Goal: Use online tool/utility: Utilize a website feature to perform a specific function

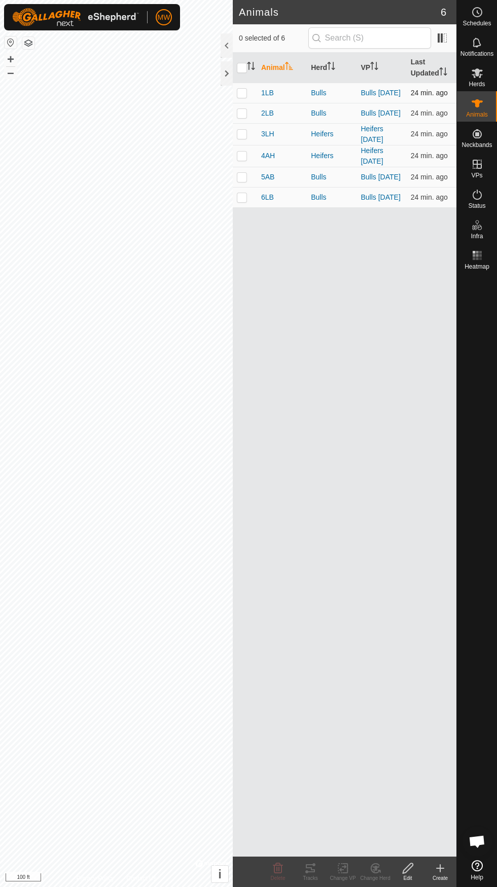
click at [242, 92] on p-checkbox at bounding box center [242, 93] width 10 height 8
click at [239, 92] on p-checkbox at bounding box center [242, 93] width 10 height 8
checkbox input "false"
click at [244, 63] on input "checkbox" at bounding box center [242, 68] width 10 height 10
checkbox input "true"
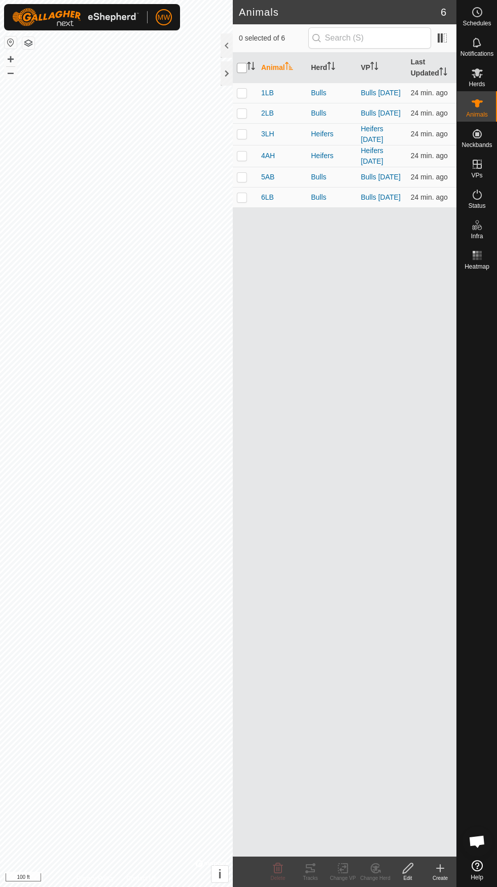
checkbox input "true"
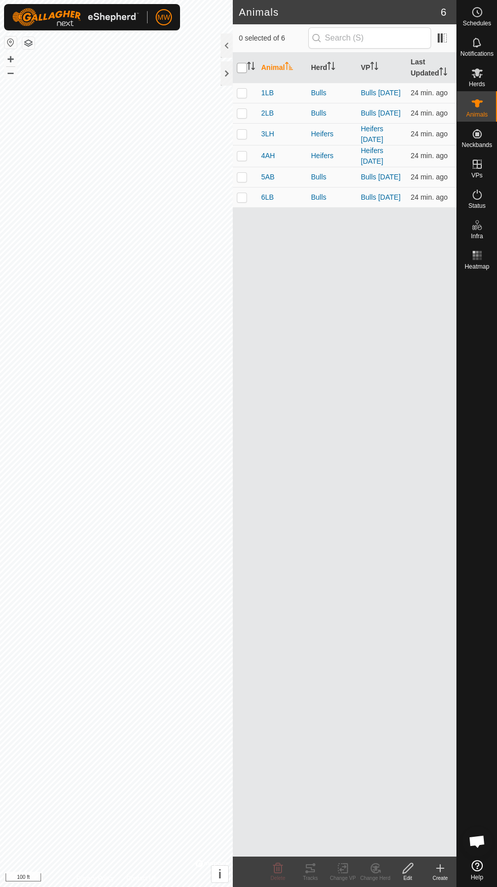
checkbox input "true"
click at [310, 868] on icon at bounding box center [310, 869] width 9 height 8
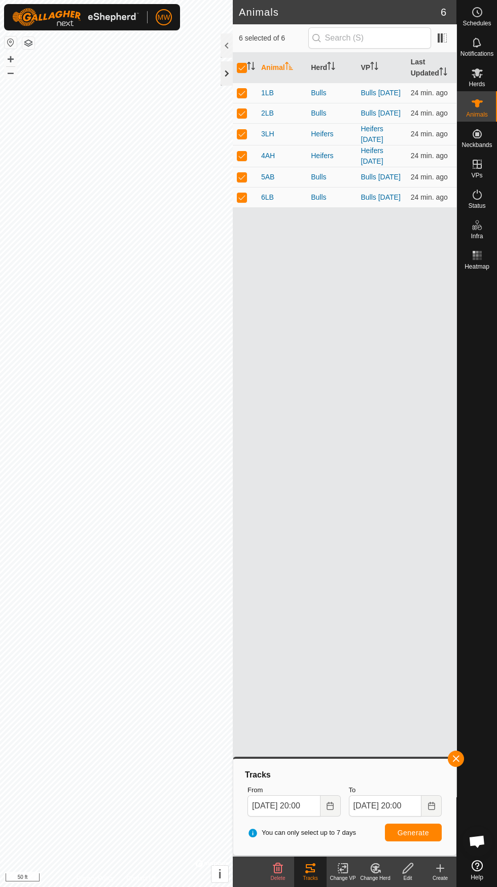
click at [221, 75] on div at bounding box center [227, 73] width 12 height 24
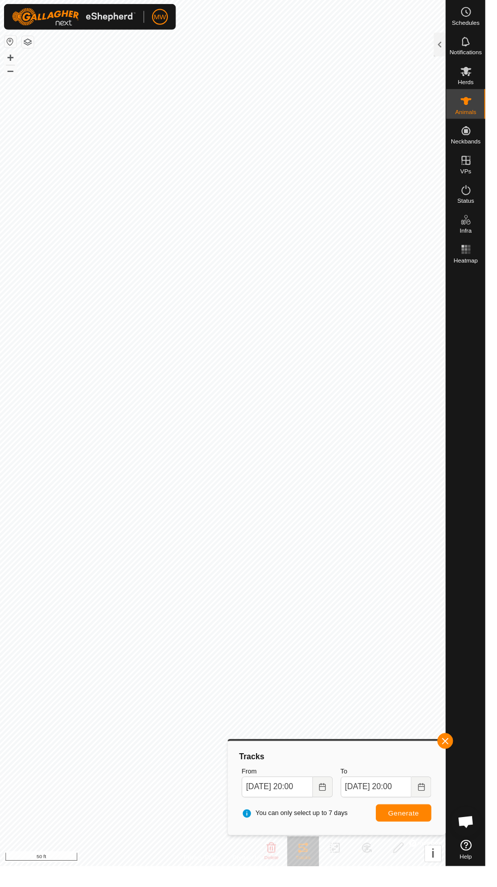
click at [463, 252] on div "Heatmap" at bounding box center [477, 258] width 40 height 30
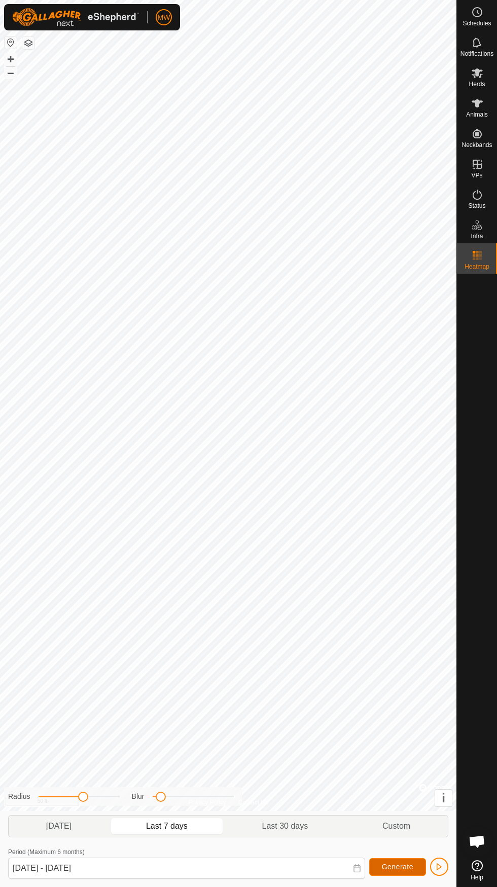
click at [389, 858] on button "Generate" at bounding box center [397, 867] width 57 height 18
click at [383, 867] on span "Generate" at bounding box center [397, 867] width 31 height 8
click at [390, 868] on span "Generate" at bounding box center [397, 867] width 31 height 8
click at [439, 867] on span "button" at bounding box center [439, 867] width 8 height 8
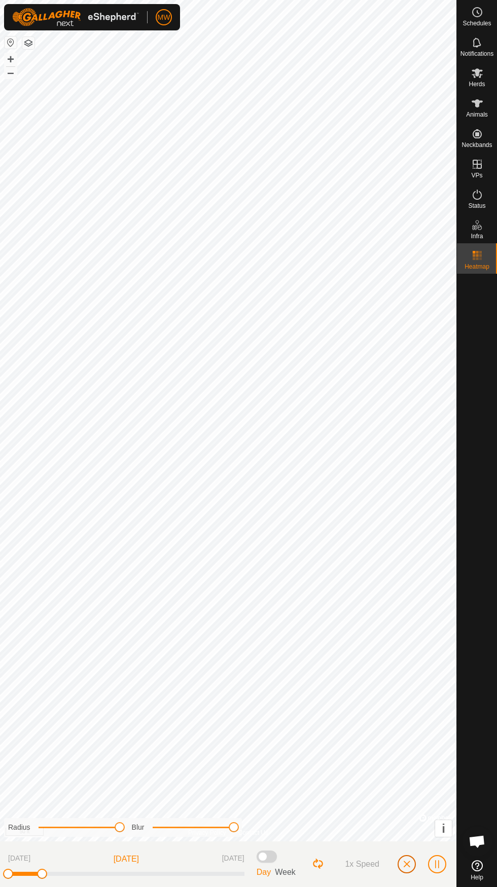
click at [409, 869] on button "button" at bounding box center [407, 864] width 18 height 18
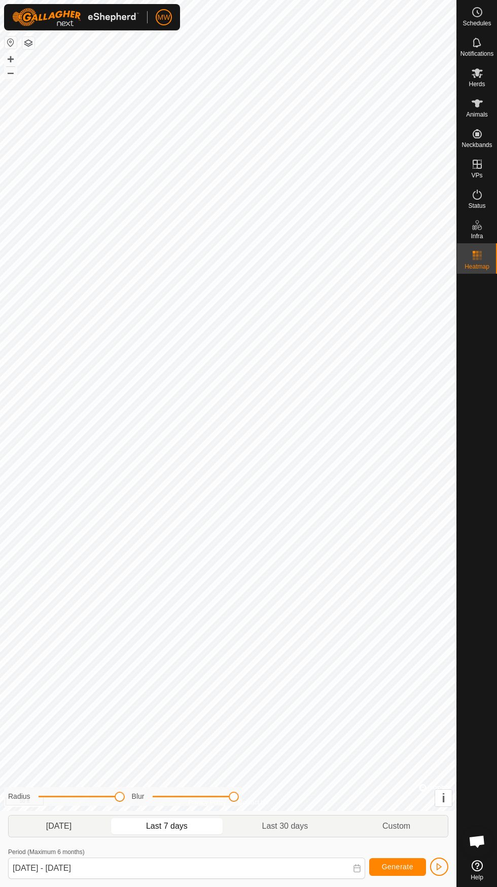
click at [57, 831] on span "[DATE]" at bounding box center [58, 826] width 25 height 12
type input "[DATE] - [DATE]"
click at [398, 863] on button "Generate" at bounding box center [397, 867] width 57 height 18
